Goal: Task Accomplishment & Management: Use online tool/utility

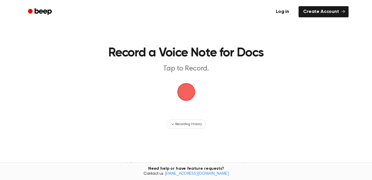
click at [183, 92] on span "button" at bounding box center [186, 92] width 19 height 19
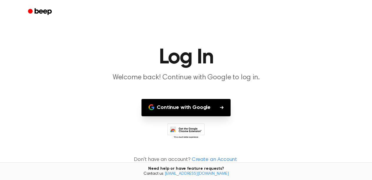
click at [189, 110] on button "Continue with Google" at bounding box center [186, 107] width 89 height 17
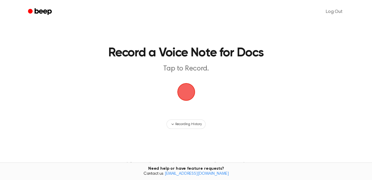
click at [190, 94] on span "button" at bounding box center [186, 92] width 19 height 19
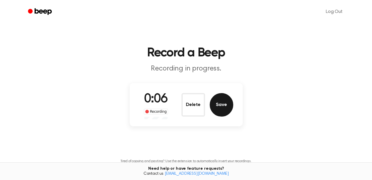
click at [220, 111] on button "Save" at bounding box center [222, 105] width 24 height 24
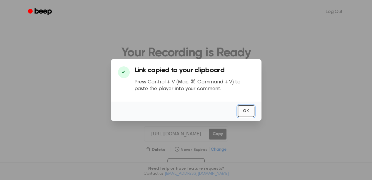
click at [248, 110] on button "OK" at bounding box center [246, 111] width 17 height 12
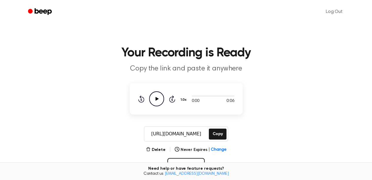
click at [155, 100] on icon "Play Audio" at bounding box center [156, 99] width 15 height 15
click at [157, 98] on icon at bounding box center [156, 99] width 3 height 4
click at [162, 98] on icon "Play Audio" at bounding box center [156, 99] width 15 height 15
click at [200, 97] on div at bounding box center [213, 96] width 43 height 5
drag, startPoint x: 190, startPoint y: 96, endPoint x: 238, endPoint y: 95, distance: 47.7
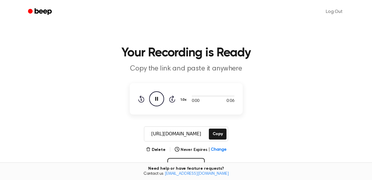
click at [238, 95] on div "0:00 0:06 1.0x Rewind 5 seconds Pause Audio Skip 5 seconds" at bounding box center [186, 98] width 113 height 31
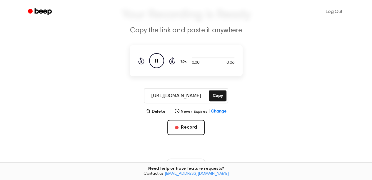
scroll to position [39, 0]
click at [159, 112] on button "Delete" at bounding box center [156, 112] width 20 height 6
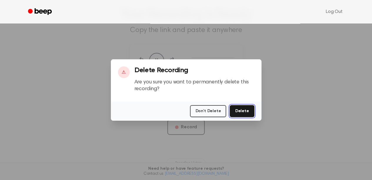
click at [243, 112] on button "Delete" at bounding box center [242, 111] width 24 height 12
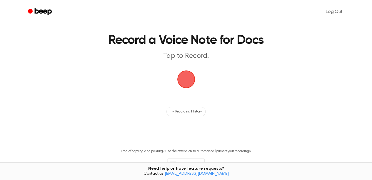
scroll to position [11, 0]
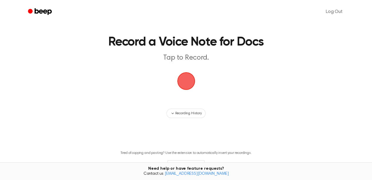
click at [186, 81] on span "button" at bounding box center [186, 81] width 25 height 25
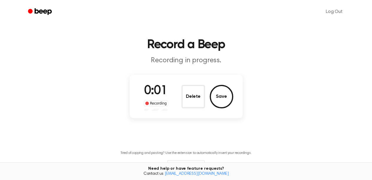
scroll to position [0, 0]
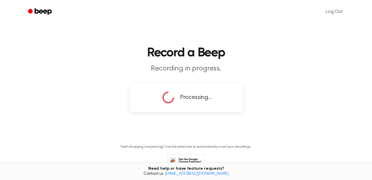
click at [169, 97] on icon at bounding box center [168, 97] width 21 height 21
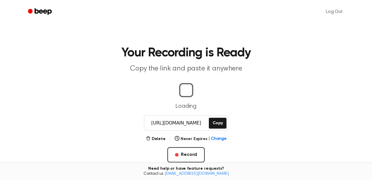
click at [38, 13] on icon "Beep" at bounding box center [40, 11] width 25 height 9
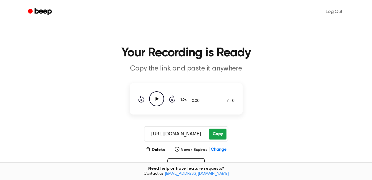
click at [219, 132] on button "Copy" at bounding box center [217, 134] width 17 height 11
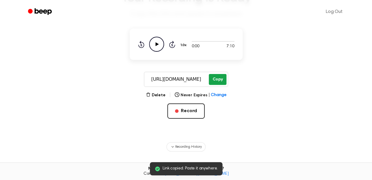
scroll to position [57, 0]
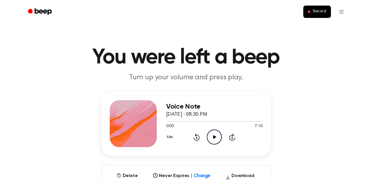
click at [211, 137] on icon "Play Audio" at bounding box center [214, 137] width 15 height 15
